Goal: Navigation & Orientation: Find specific page/section

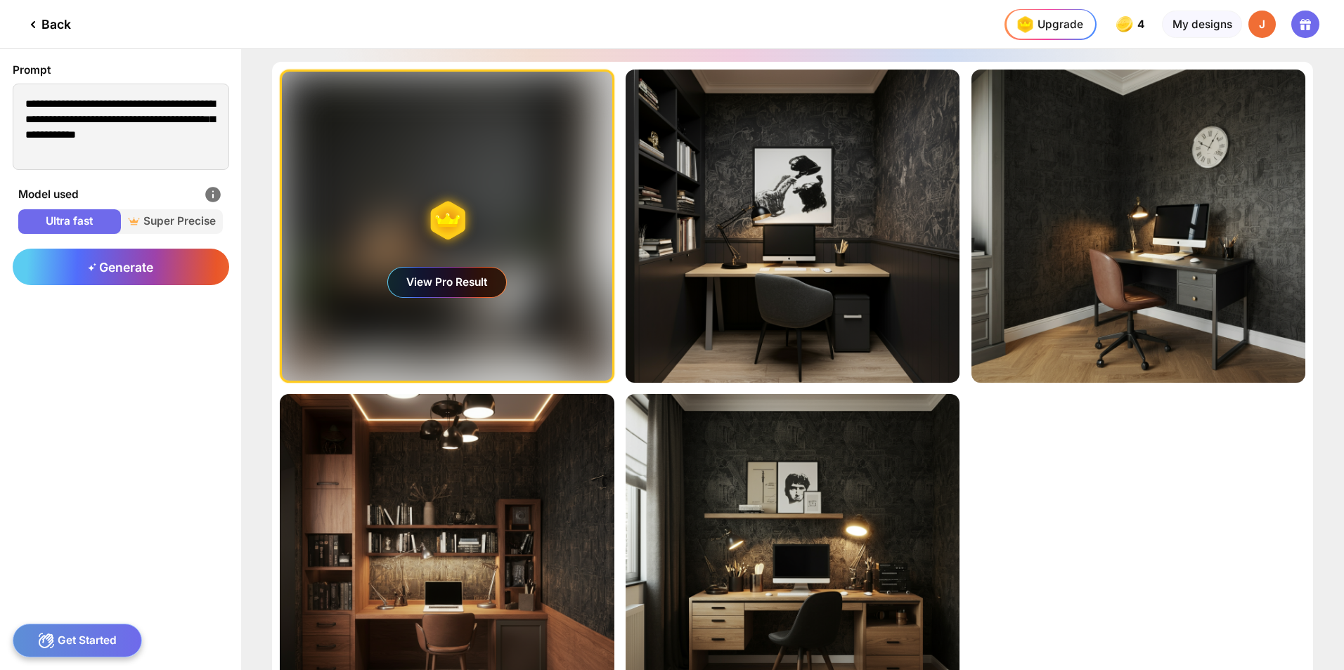
click at [63, 30] on div "Back" at bounding box center [48, 24] width 46 height 17
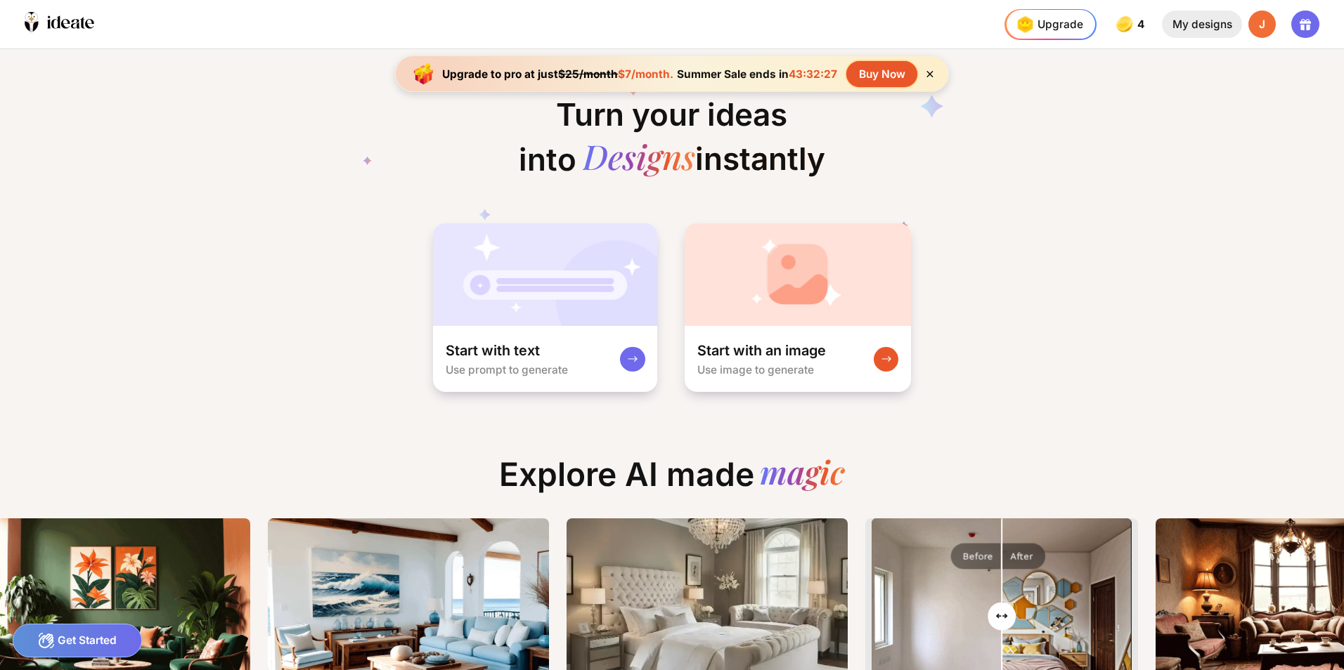
click at [1221, 30] on div "My designs" at bounding box center [1201, 25] width 79 height 28
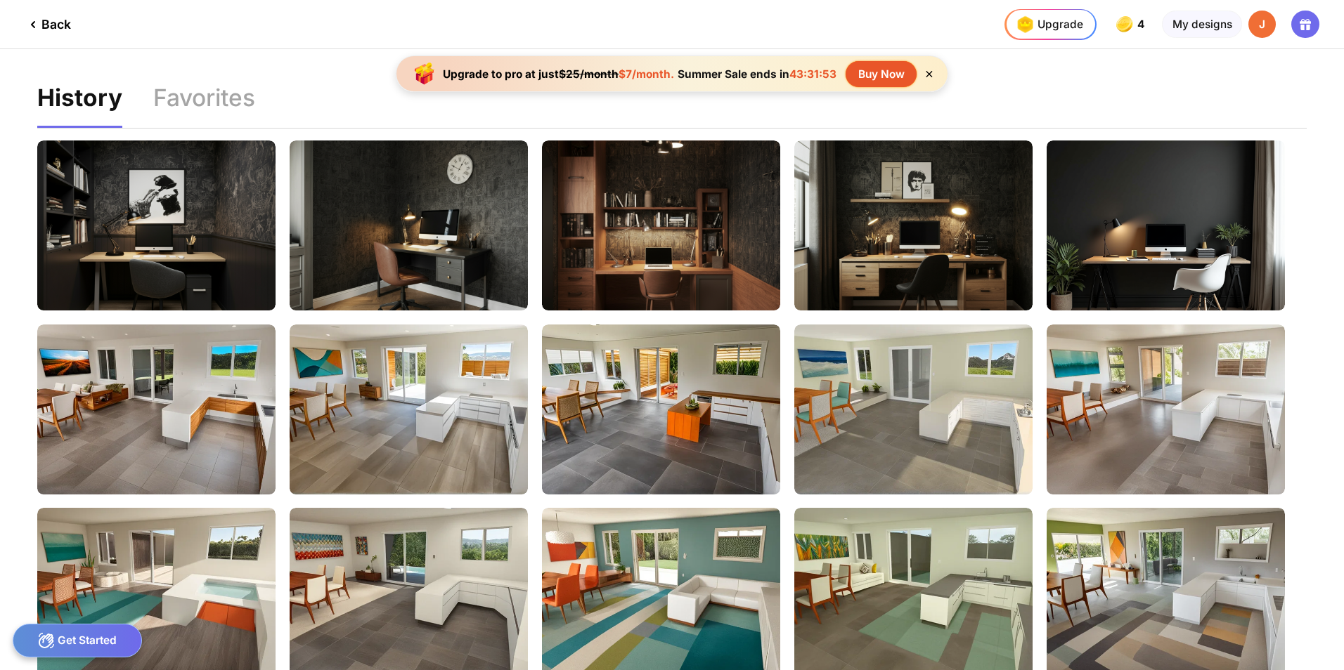
click at [932, 75] on icon at bounding box center [929, 74] width 12 height 12
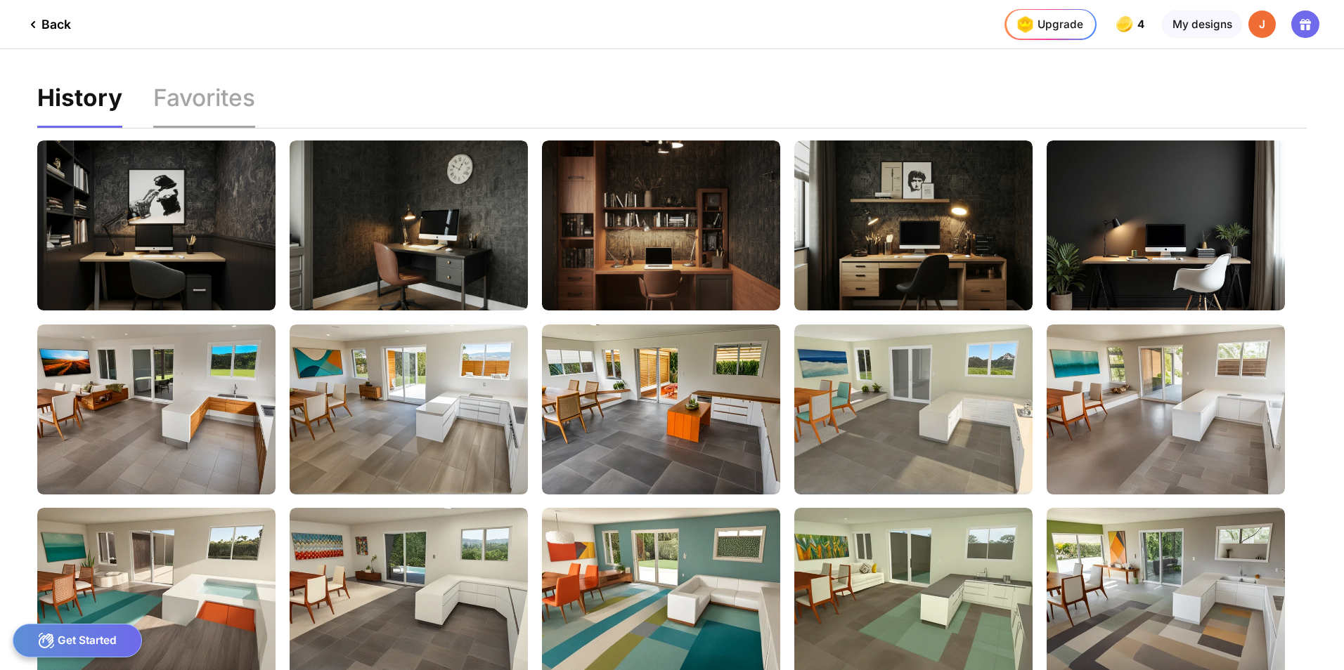
click at [181, 106] on div "Favorites" at bounding box center [204, 106] width 102 height 41
